Goal: Information Seeking & Learning: Learn about a topic

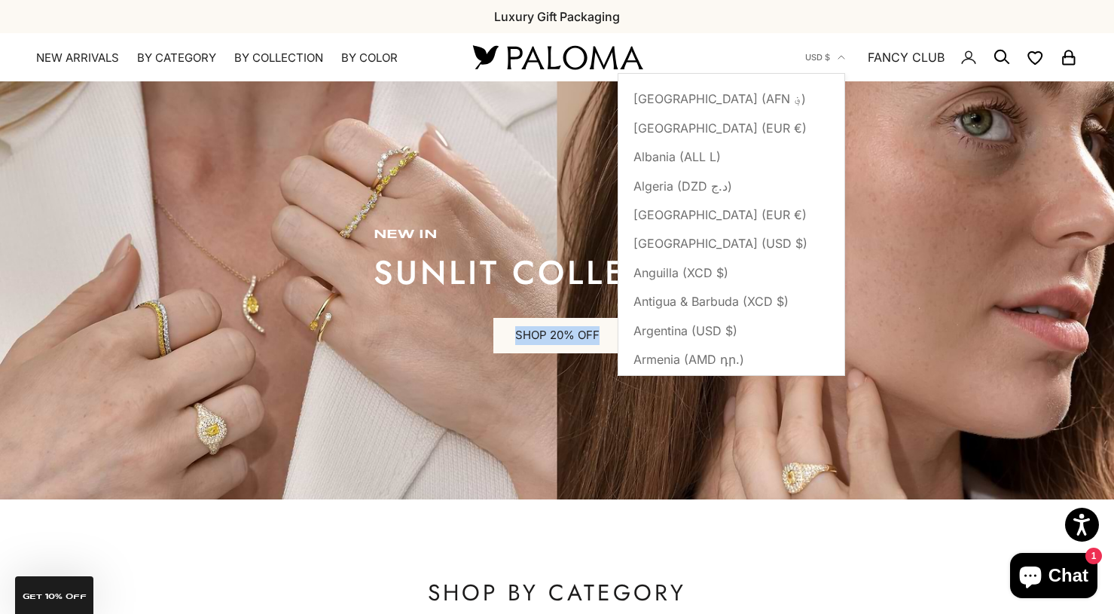
scroll to position [869, 0]
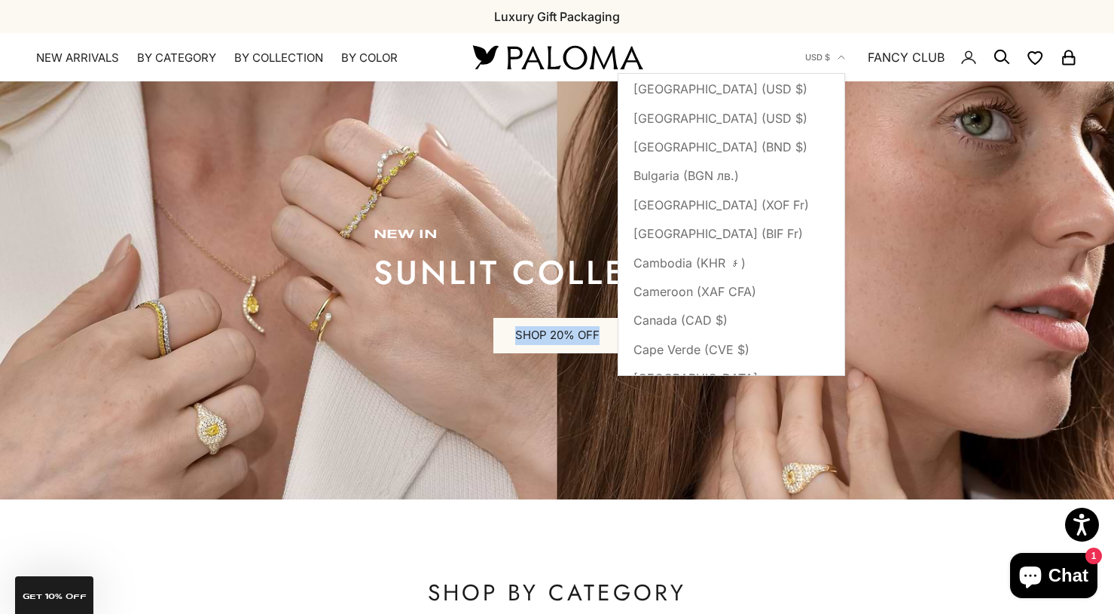
click at [840, 15] on div "Previous Natural Diamonds & 14K Gold FREE Worldwide Shipping Luxury Gift Packag…" at bounding box center [557, 16] width 1114 height 33
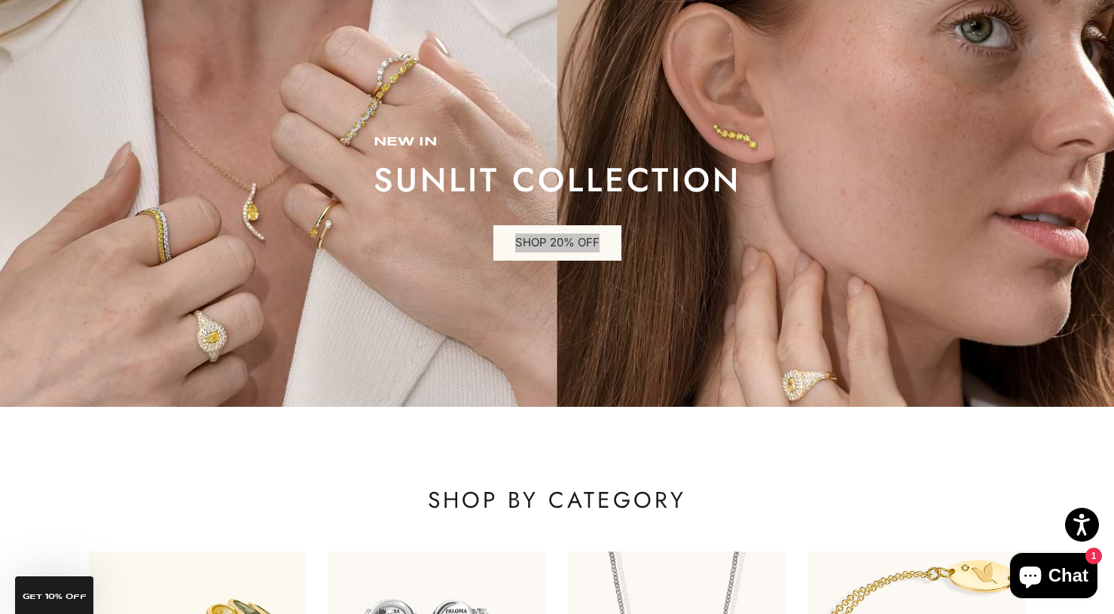
scroll to position [0, 0]
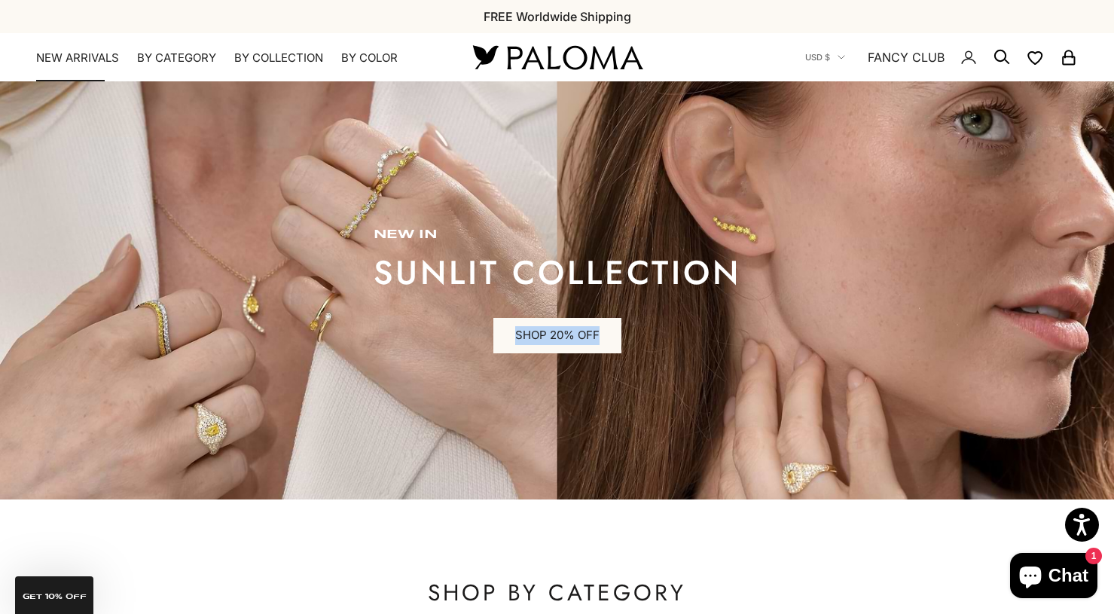
click at [96, 58] on link "NEW ARRIVALS" at bounding box center [77, 57] width 83 height 15
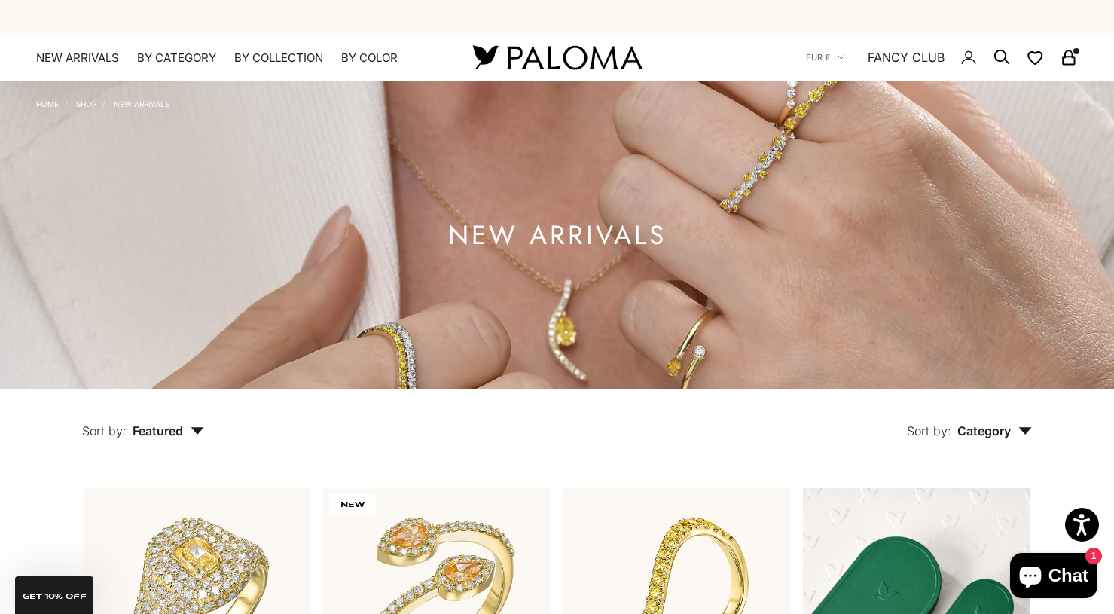
click at [544, 59] on img at bounding box center [557, 57] width 181 height 32
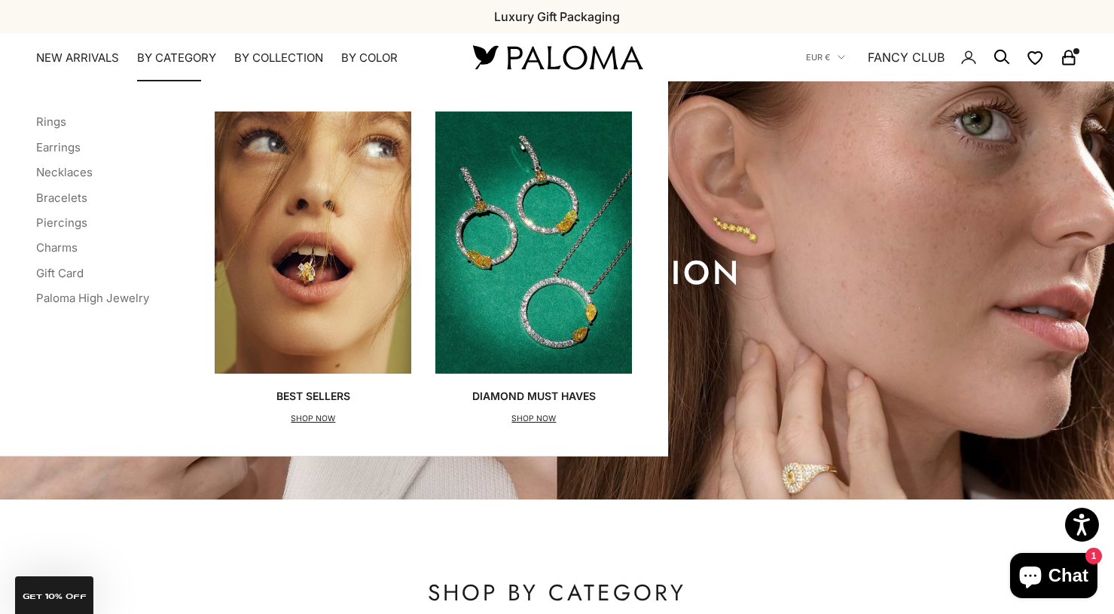
click at [206, 52] on summary "By Category" at bounding box center [176, 57] width 79 height 15
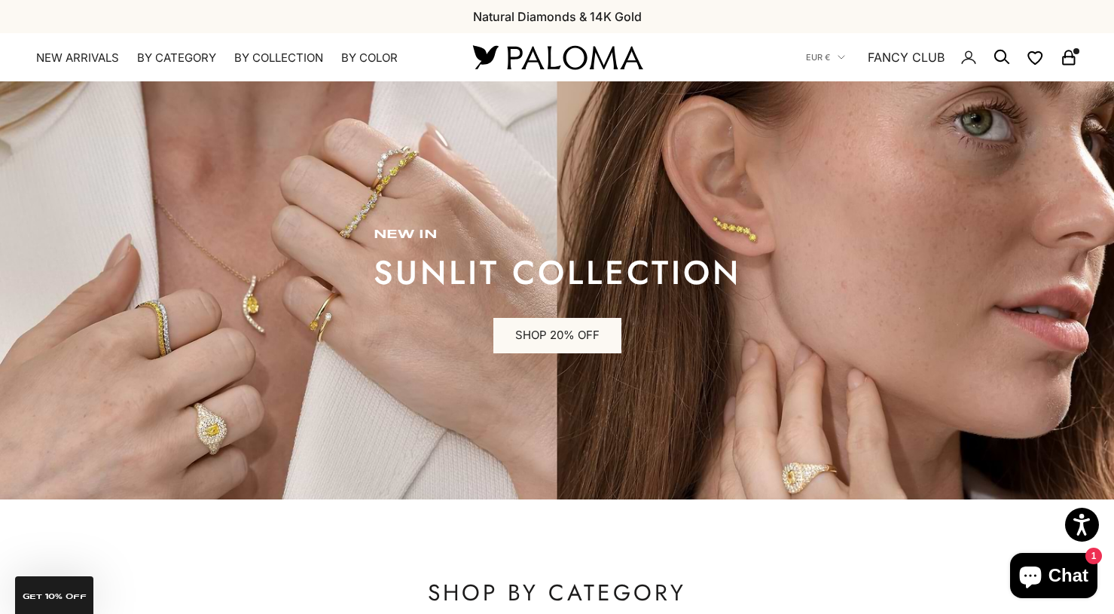
click at [798, 286] on img at bounding box center [557, 290] width 1114 height 418
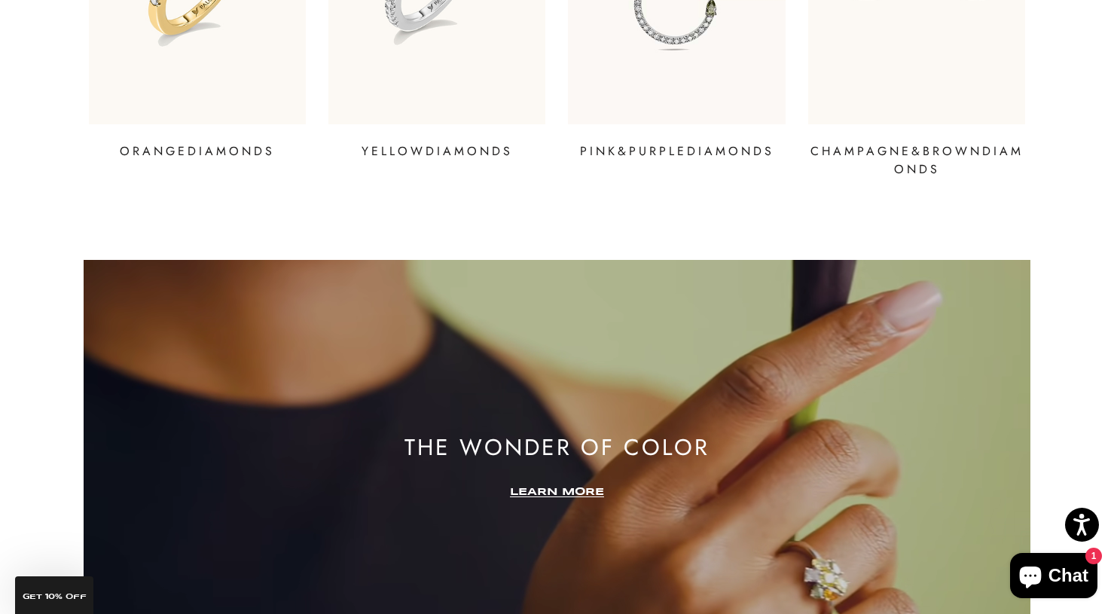
scroll to position [2295, 0]
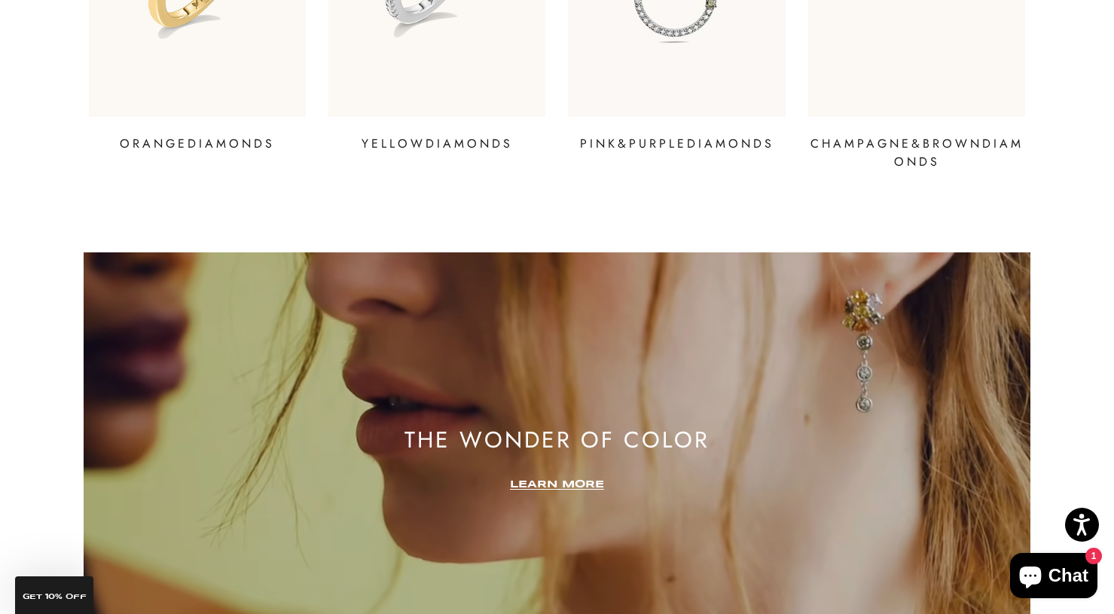
drag, startPoint x: 593, startPoint y: 347, endPoint x: 554, endPoint y: 573, distance: 229.2
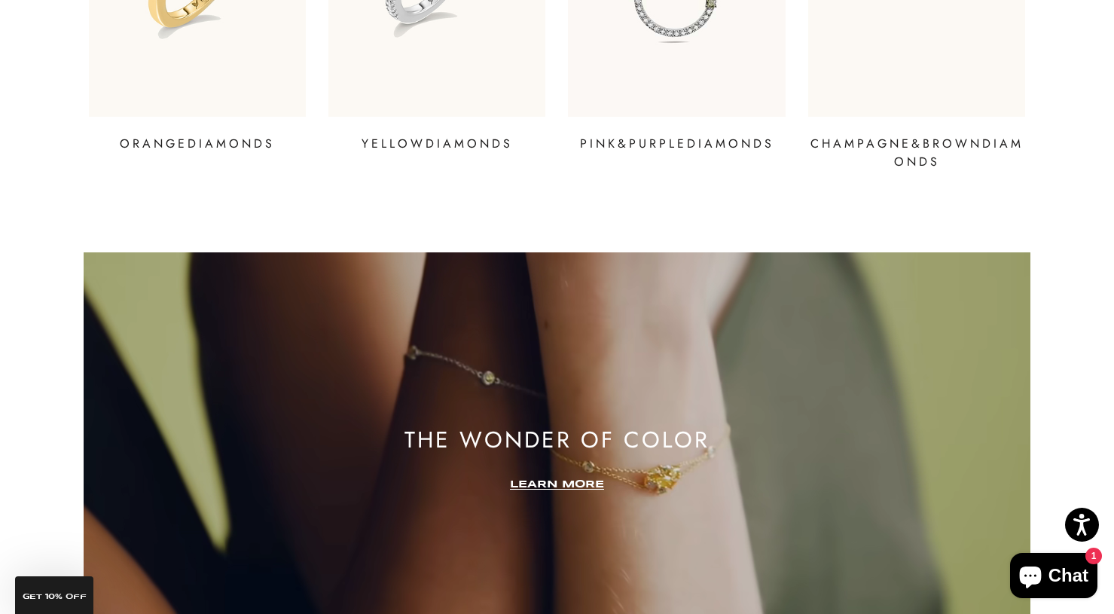
click at [554, 573] on video at bounding box center [557, 459] width 947 height 415
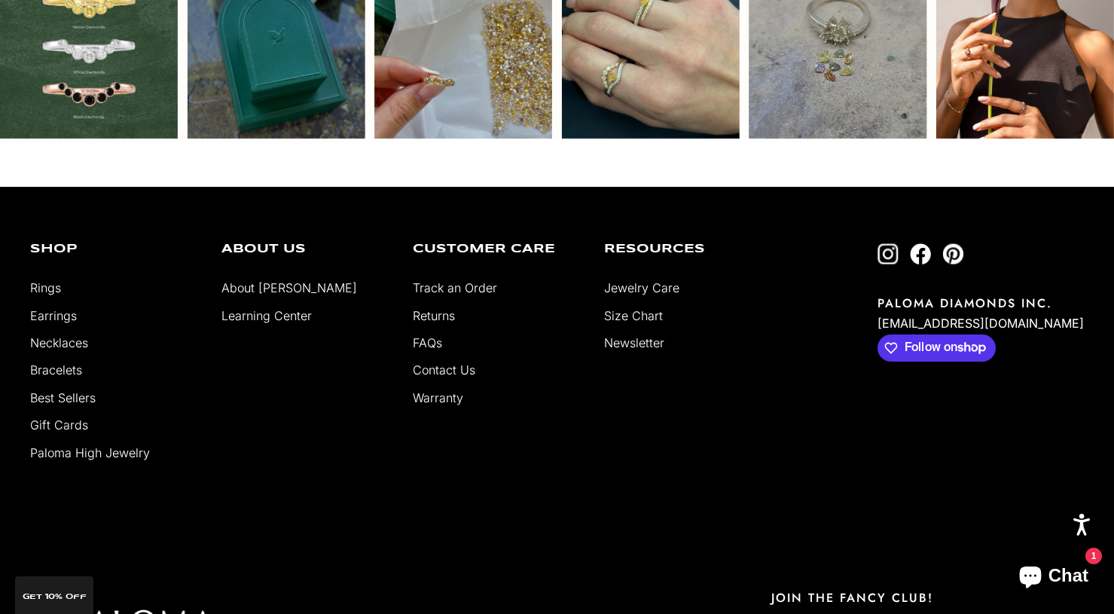
scroll to position [3960, 0]
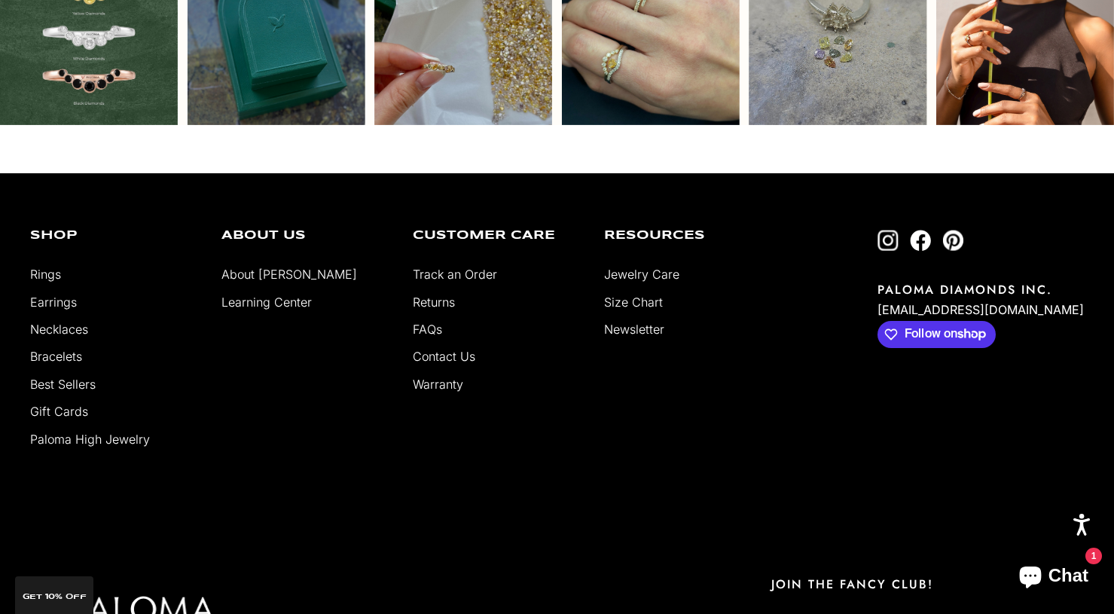
click at [276, 295] on link "Learning Center" at bounding box center [266, 302] width 90 height 15
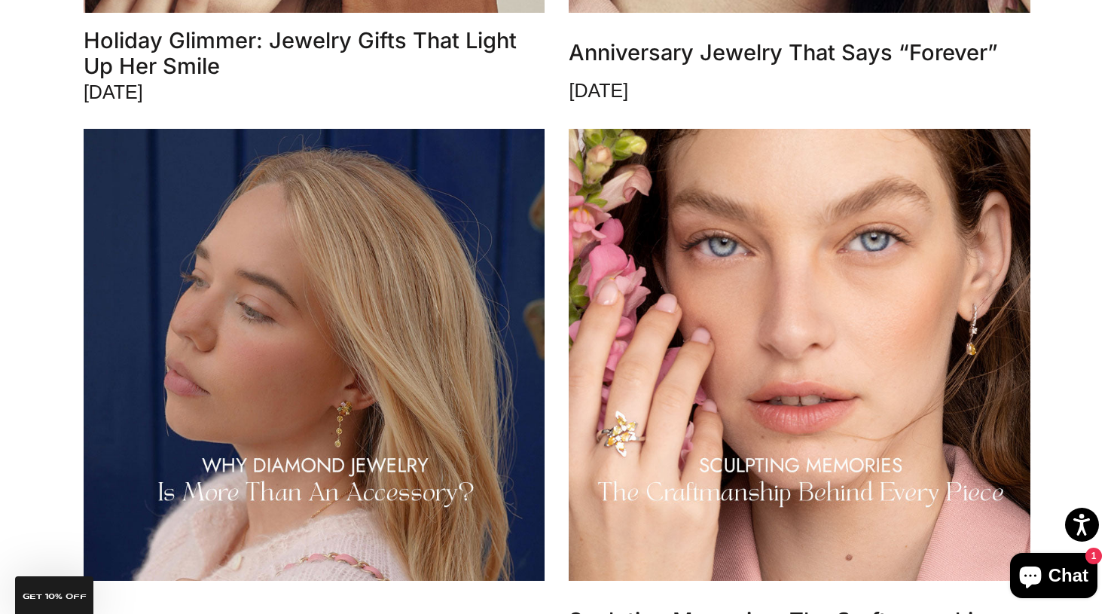
scroll to position [2351, 0]
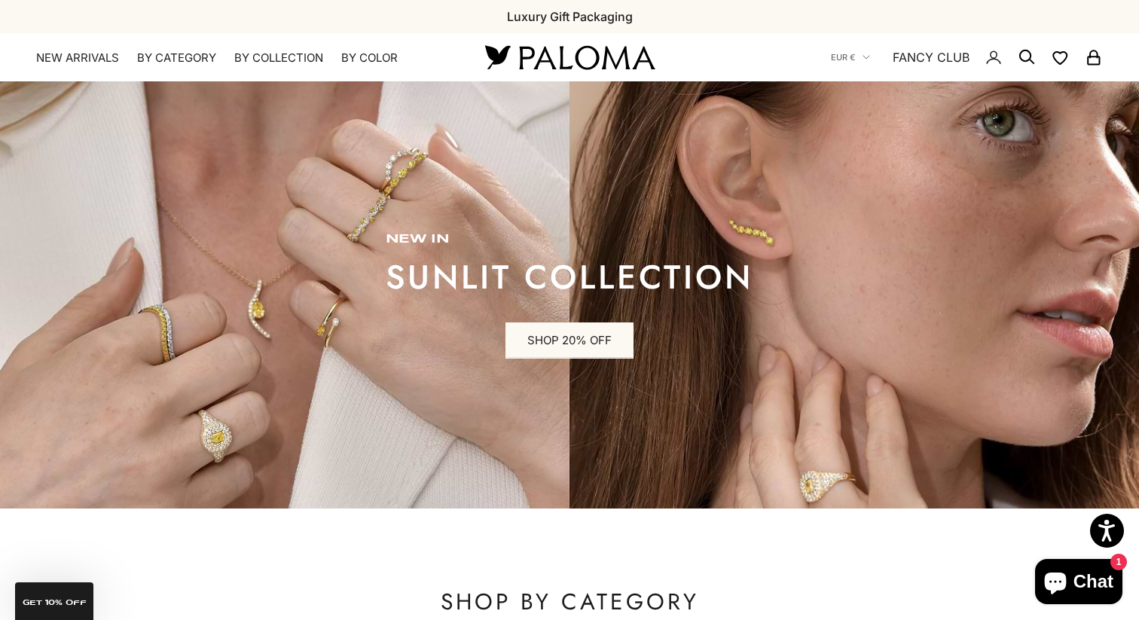
scroll to position [0, 123]
